Goal: Information Seeking & Learning: Learn about a topic

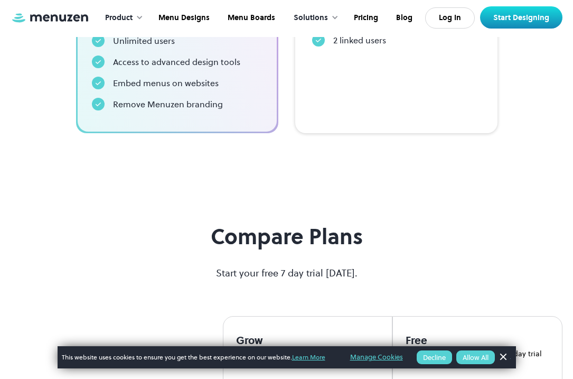
scroll to position [33, 0]
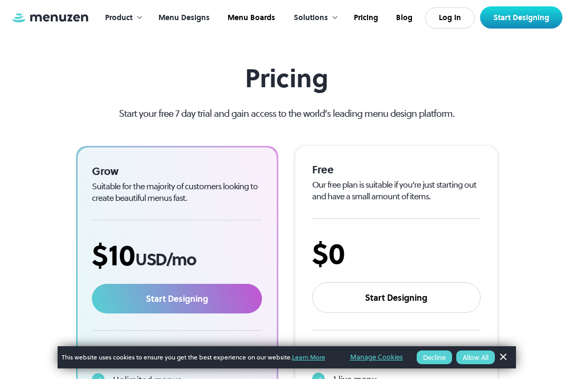
click at [190, 17] on link "Menu Designs" at bounding box center [182, 18] width 69 height 33
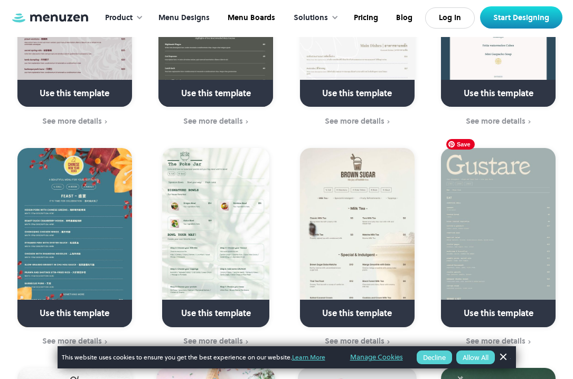
scroll to position [2182, 0]
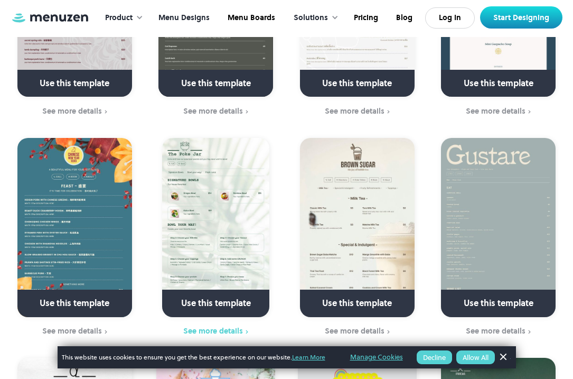
click at [234, 326] on div "See more details" at bounding box center [213, 330] width 60 height 8
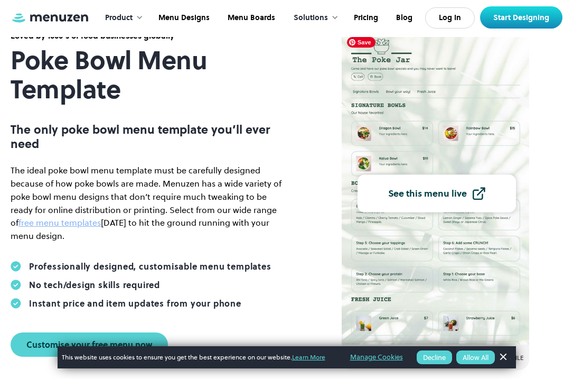
scroll to position [67, 0]
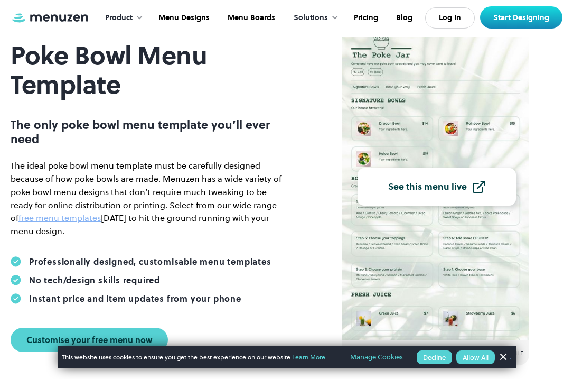
click at [446, 193] on link "See this menu live" at bounding box center [437, 186] width 158 height 37
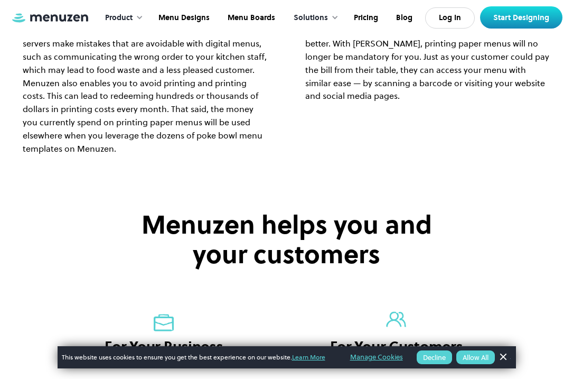
scroll to position [1531, 0]
